Goal: Information Seeking & Learning: Learn about a topic

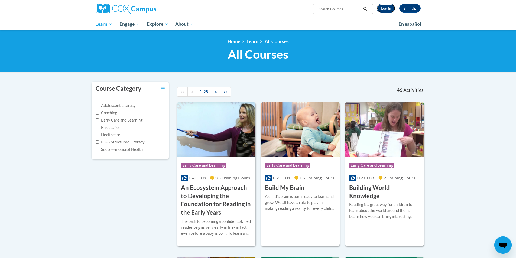
click at [392, 9] on link "Log In" at bounding box center [386, 8] width 19 height 9
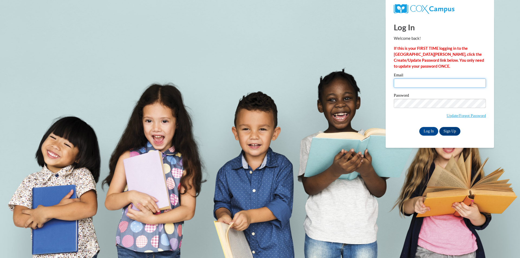
type input "[PERSON_NAME][EMAIL_ADDRESS][DOMAIN_NAME]"
click at [432, 129] on input "Log In" at bounding box center [428, 131] width 19 height 9
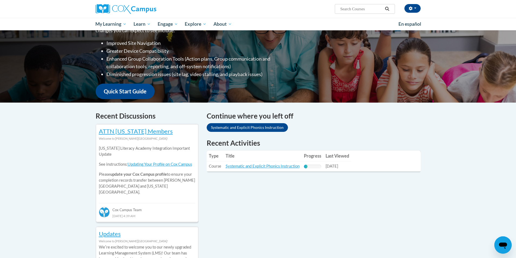
scroll to position [108, 0]
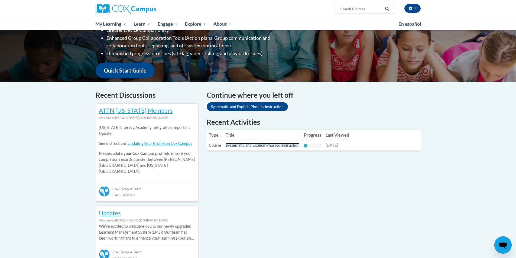
click at [272, 146] on link "Systematic and Explicit Phonics Instruction" at bounding box center [263, 145] width 74 height 5
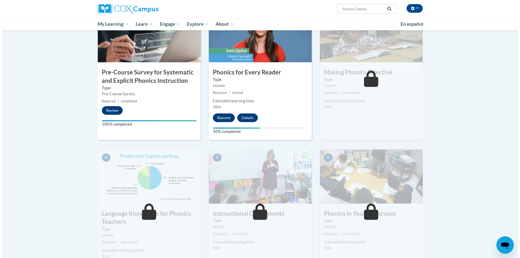
scroll to position [135, 0]
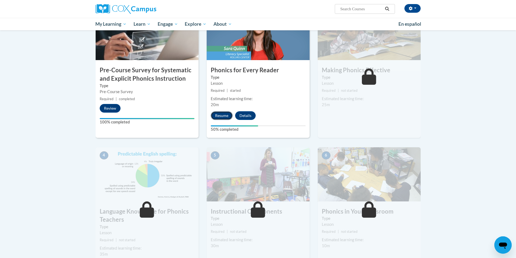
click at [225, 117] on button "Resume" at bounding box center [222, 115] width 22 height 9
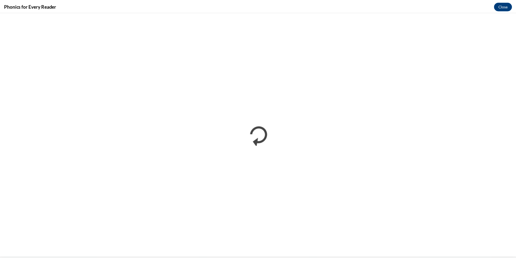
scroll to position [0, 0]
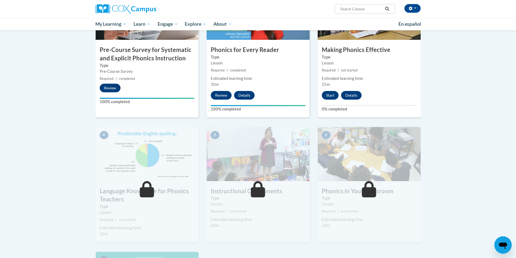
scroll to position [162, 0]
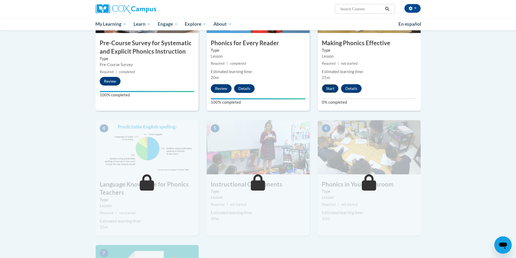
click at [334, 89] on button "Start" at bounding box center [330, 88] width 17 height 9
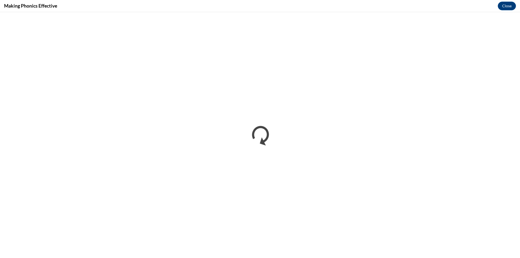
scroll to position [0, 0]
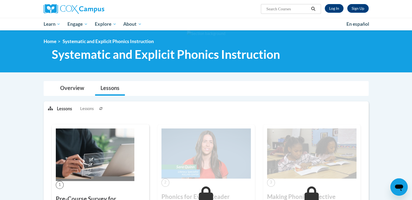
scroll to position [135, 0]
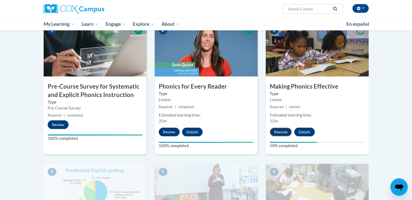
click at [279, 129] on button "Resume" at bounding box center [281, 132] width 22 height 9
